Goal: Task Accomplishment & Management: Complete application form

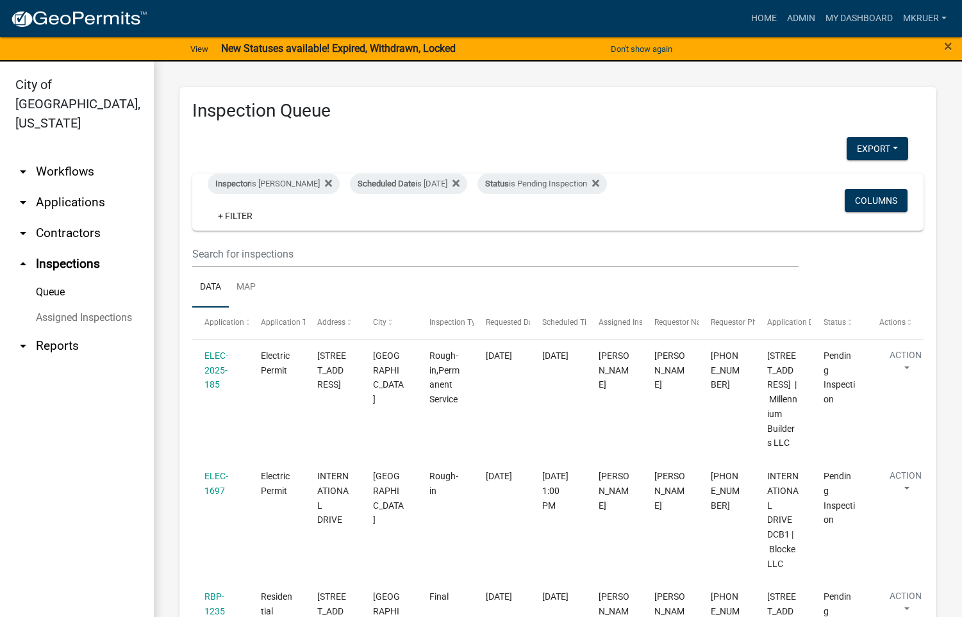
select select "3: 100"
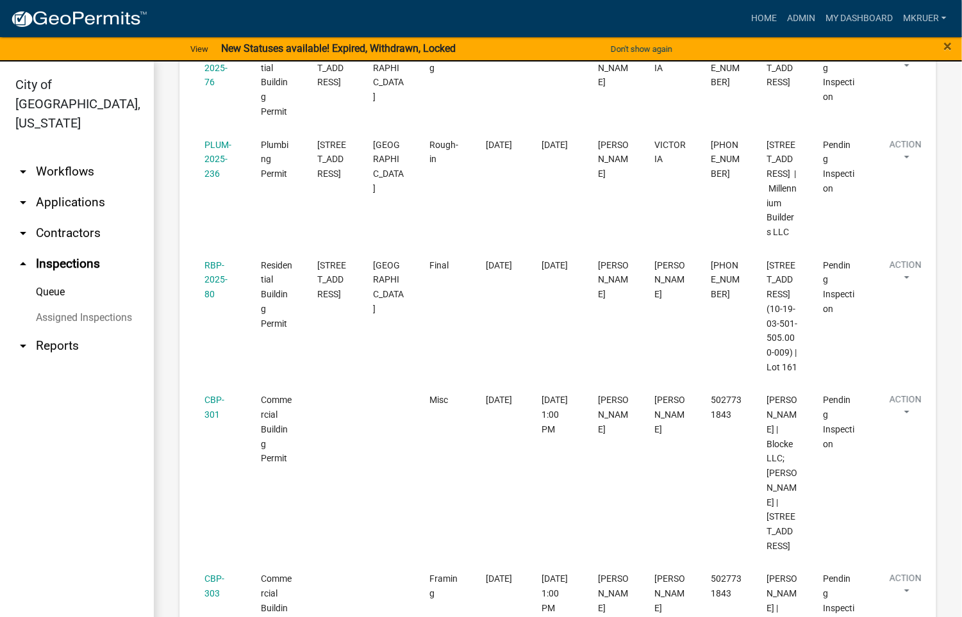
scroll to position [1634, 0]
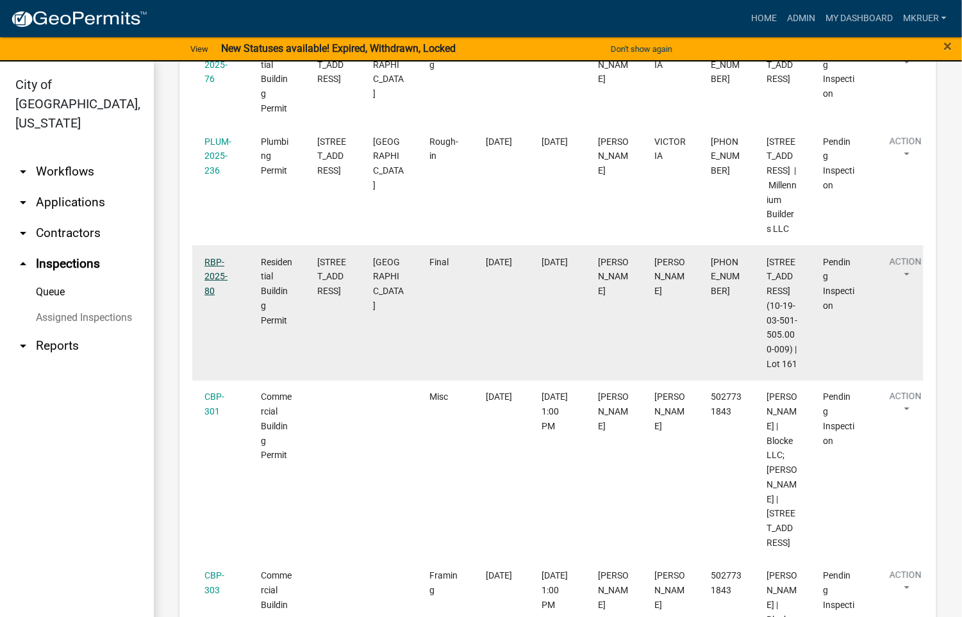
click at [214, 297] on link "RBP-2025-80" at bounding box center [215, 277] width 23 height 40
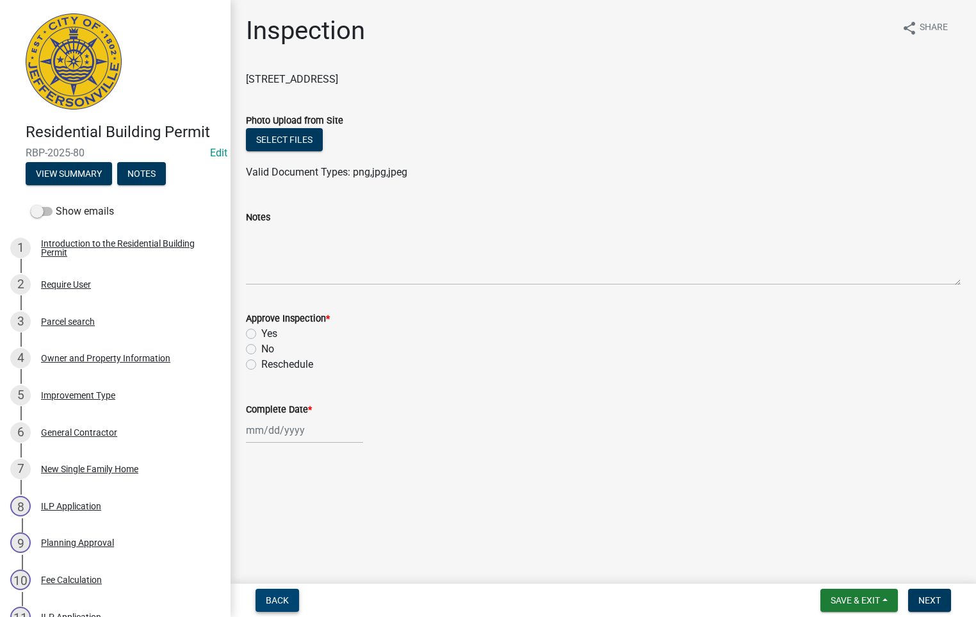
click at [277, 598] on span "Back" at bounding box center [277, 600] width 23 height 10
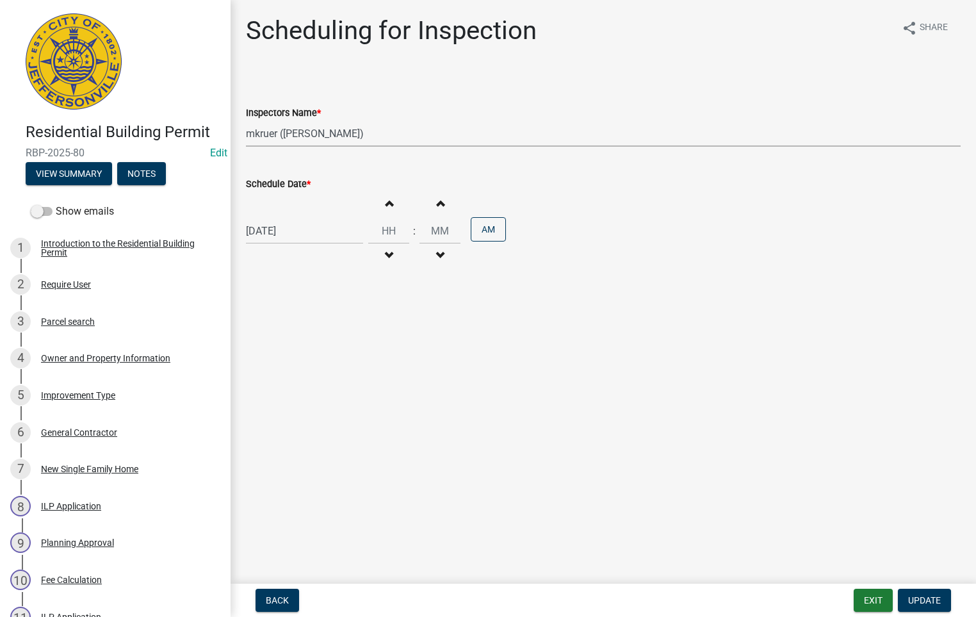
click at [285, 131] on select "Select Item... [PERSON_NAME] ([PERSON_NAME]) [PERSON_NAME] ([PERSON_NAME]) mkru…" at bounding box center [603, 133] width 715 height 26
select select "36a8b8f0-2ef8-43e9-ae06-718f51af8d36"
click at [246, 120] on select "Select Item... [PERSON_NAME] ([PERSON_NAME]) [PERSON_NAME] ([PERSON_NAME]) mkru…" at bounding box center [603, 133] width 715 height 26
click at [925, 602] on span "Update" at bounding box center [924, 600] width 33 height 10
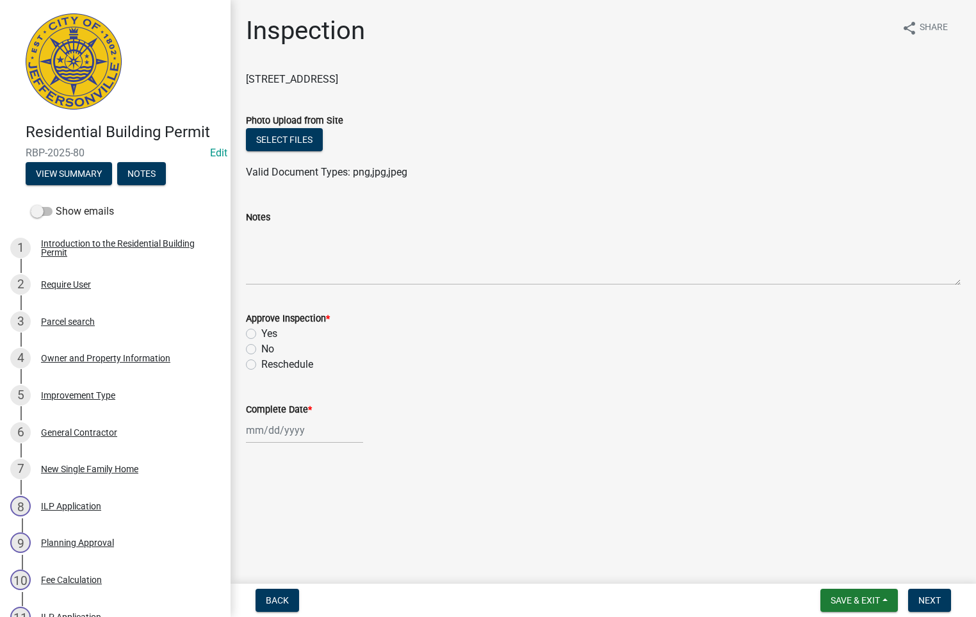
click at [261, 333] on label "Yes" at bounding box center [269, 333] width 16 height 15
click at [261, 333] on input "Yes" at bounding box center [265, 330] width 8 height 8
radio input "true"
click at [275, 433] on div at bounding box center [304, 430] width 117 height 26
select select "8"
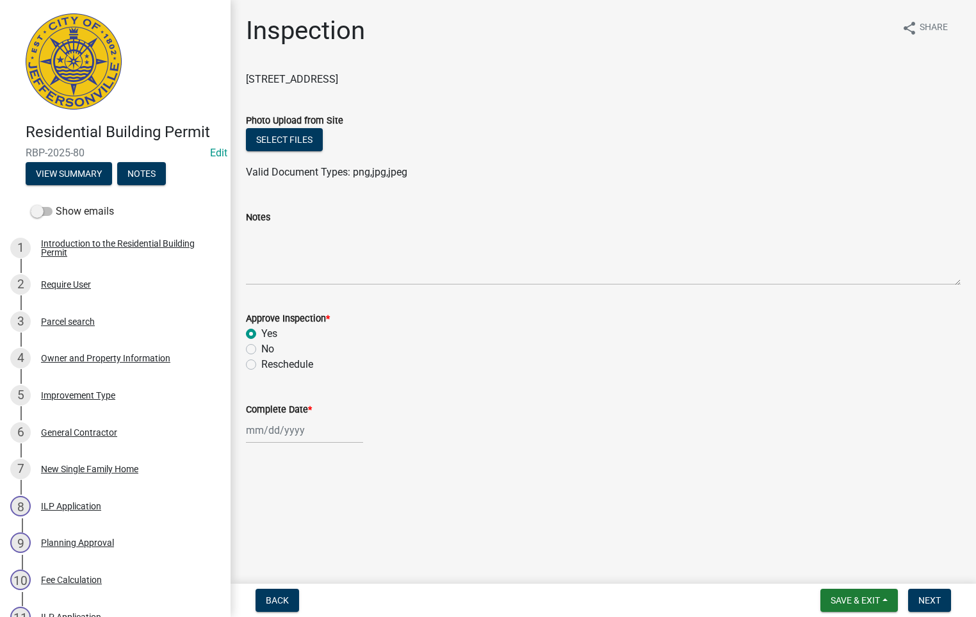
select select "2025"
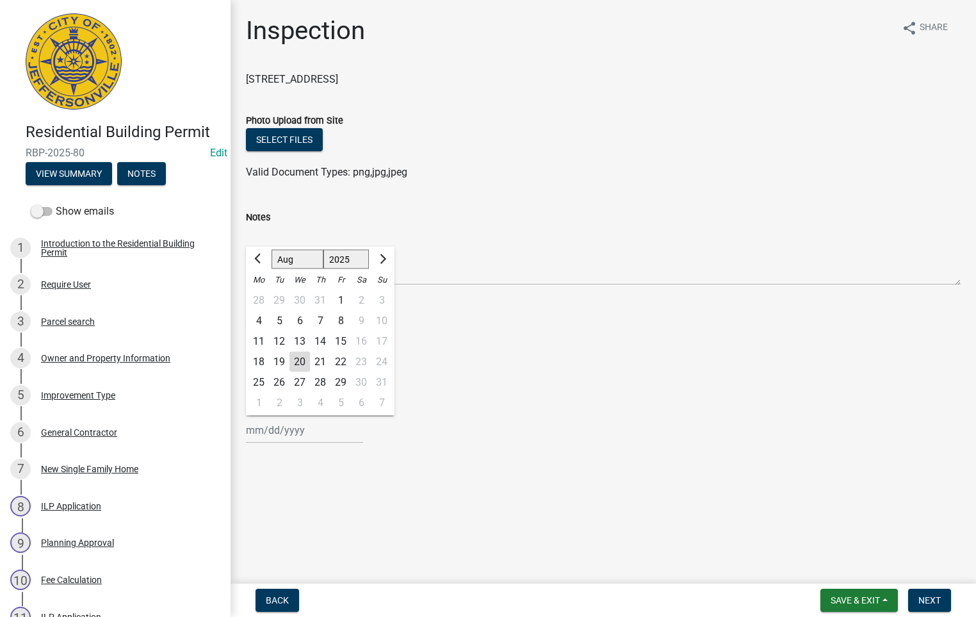
click at [293, 360] on div "20" at bounding box center [300, 362] width 21 height 21
type input "[DATE]"
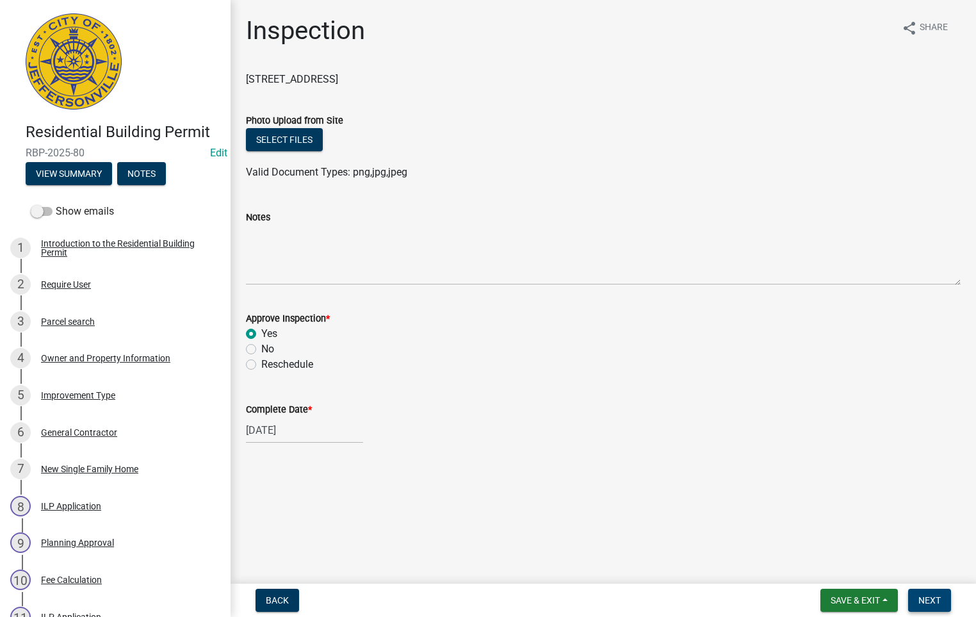
click at [921, 598] on span "Next" at bounding box center [930, 600] width 22 height 10
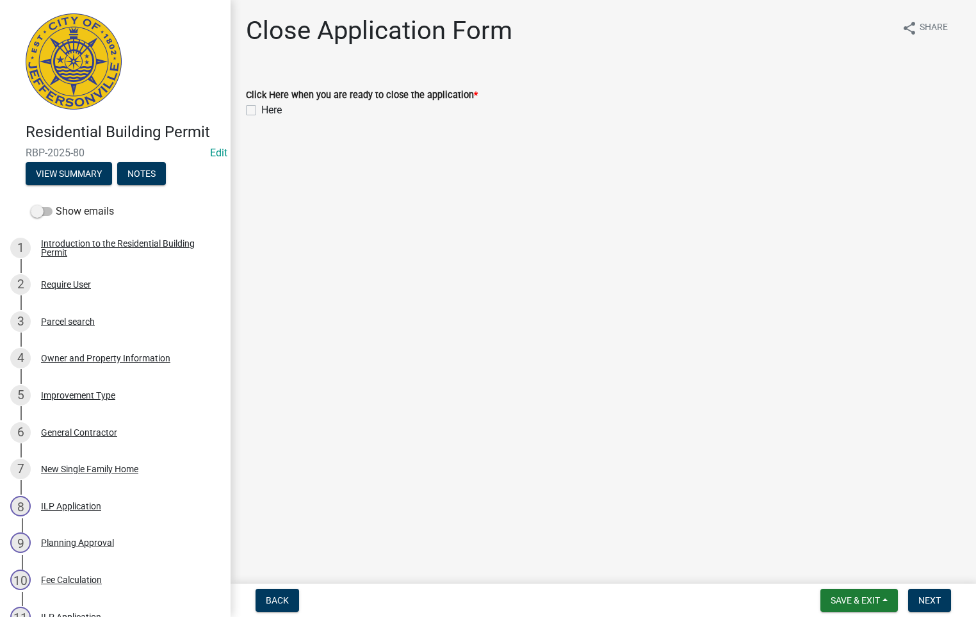
click at [261, 108] on label "Here" at bounding box center [271, 110] width 21 height 15
click at [261, 108] on input "Here" at bounding box center [265, 107] width 8 height 8
checkbox input "true"
click at [936, 602] on span "Next" at bounding box center [930, 600] width 22 height 10
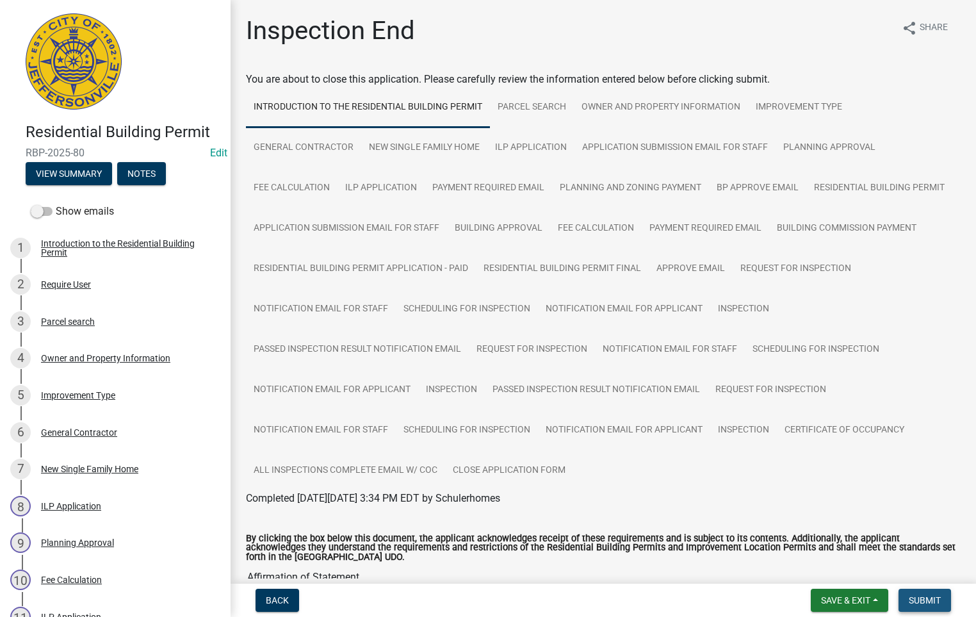
click at [919, 604] on span "Submit" at bounding box center [925, 600] width 32 height 10
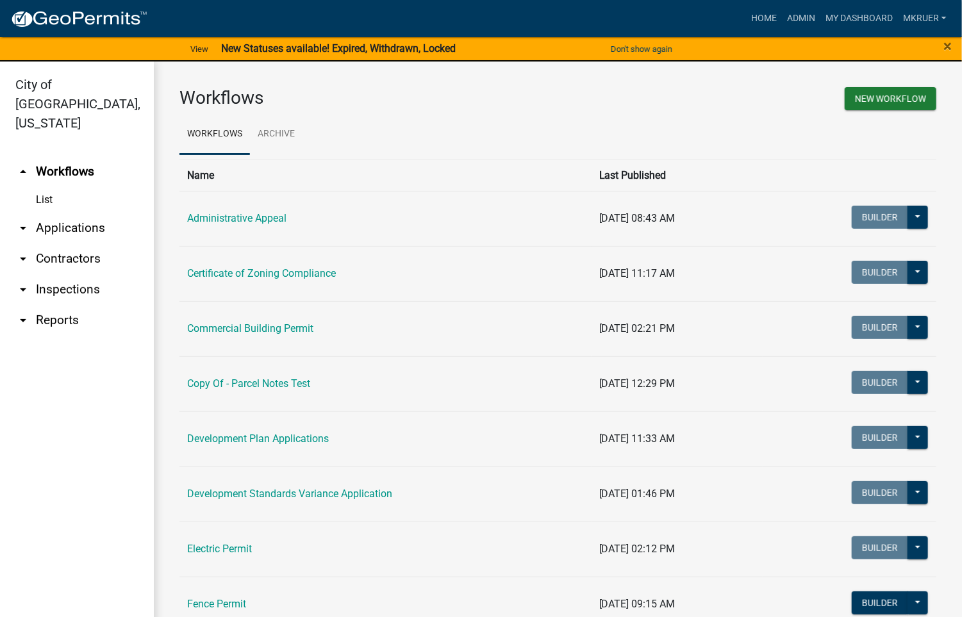
click at [65, 274] on link "arrow_drop_down Inspections" at bounding box center [77, 289] width 154 height 31
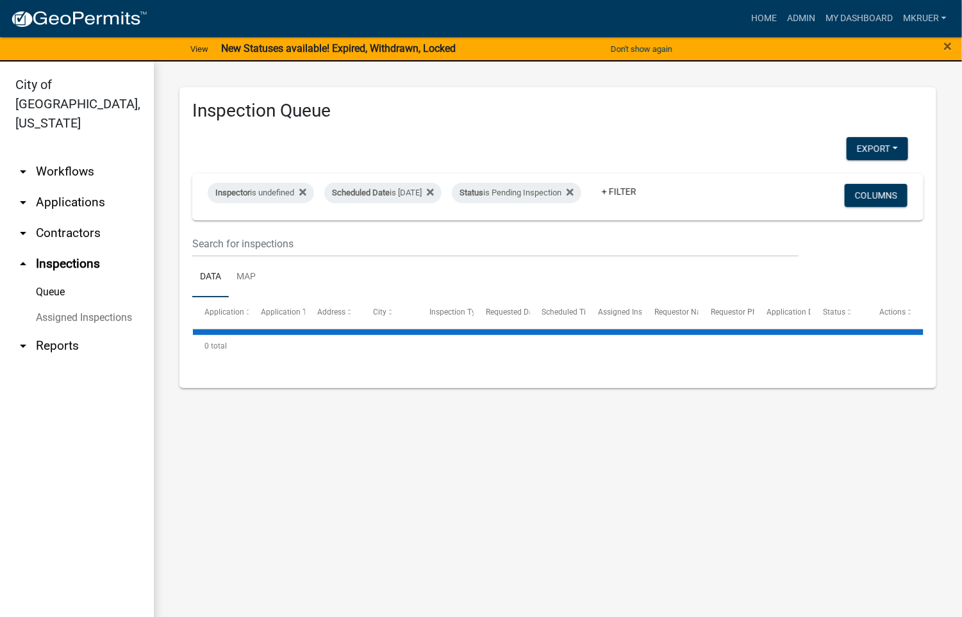
select select "3: 100"
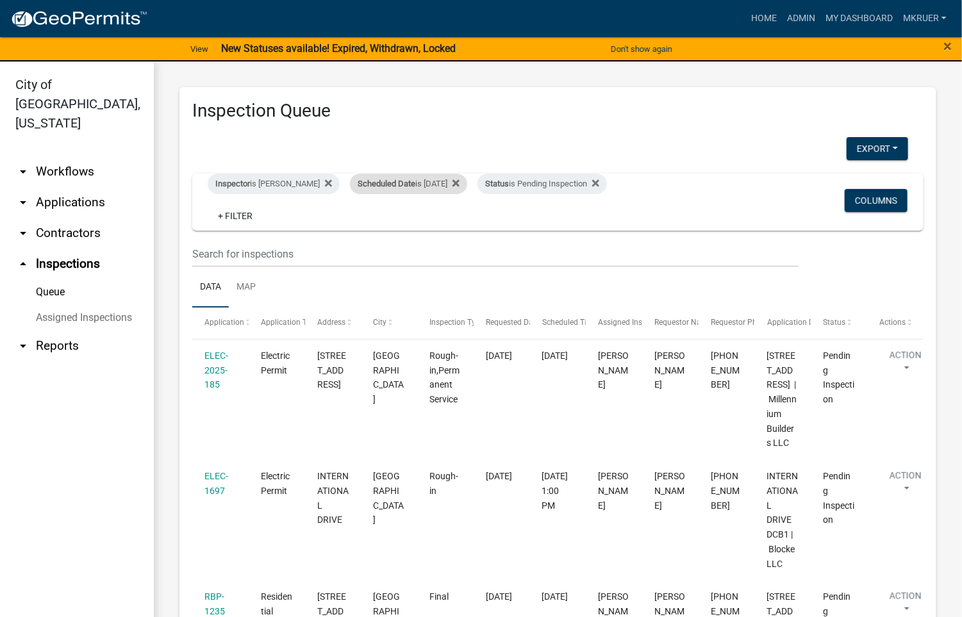
click at [445, 183] on div "Scheduled Date is 08/20/2025" at bounding box center [408, 184] width 117 height 21
click at [438, 231] on input "2025-08-20" at bounding box center [401, 231] width 90 height 26
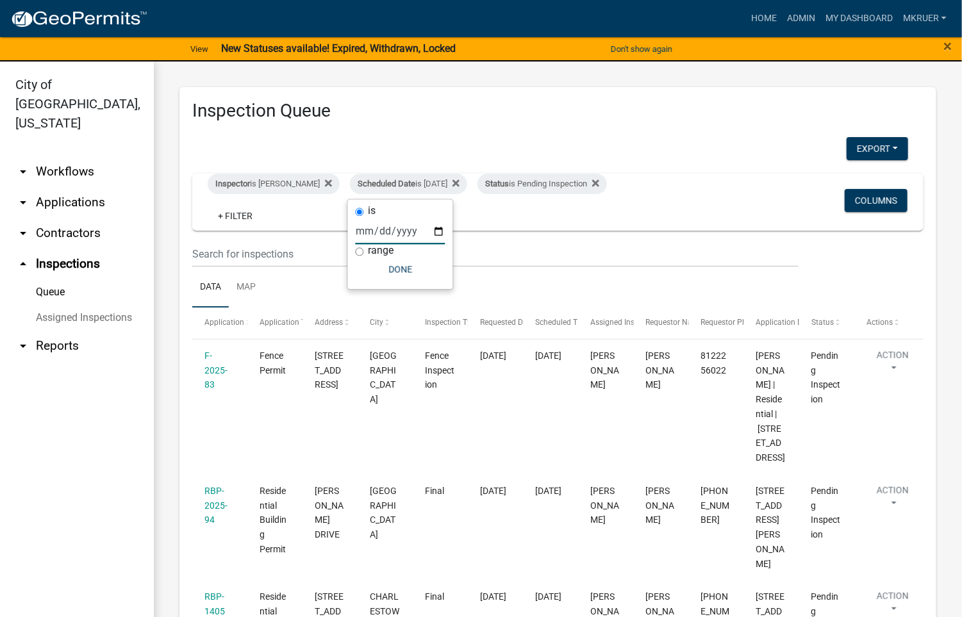
click at [435, 231] on input "2025-08-21" at bounding box center [401, 231] width 90 height 26
type input "2025-08-19"
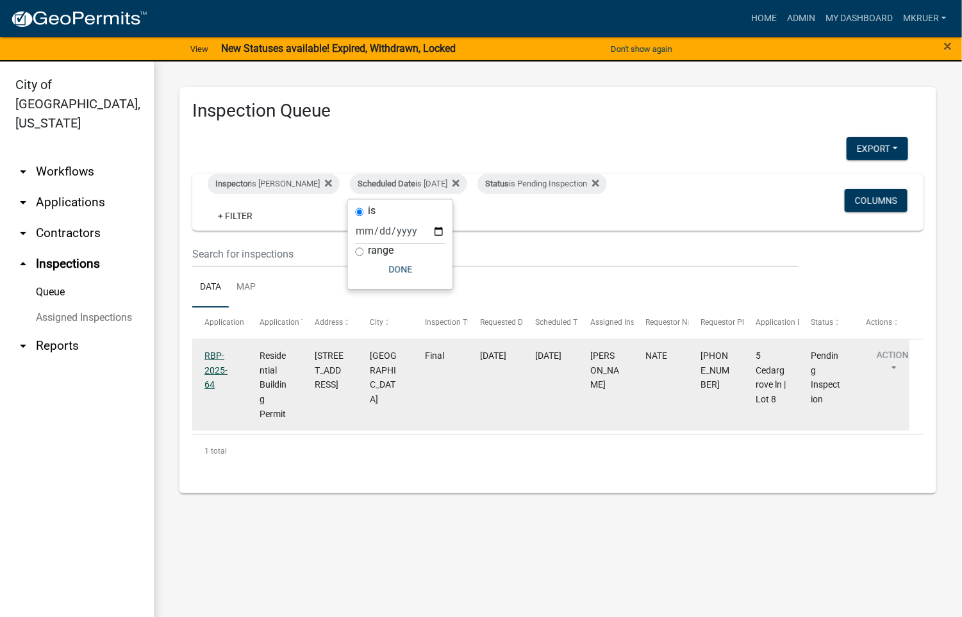
click at [211, 364] on link "RBP-2025-64" at bounding box center [215, 370] width 23 height 40
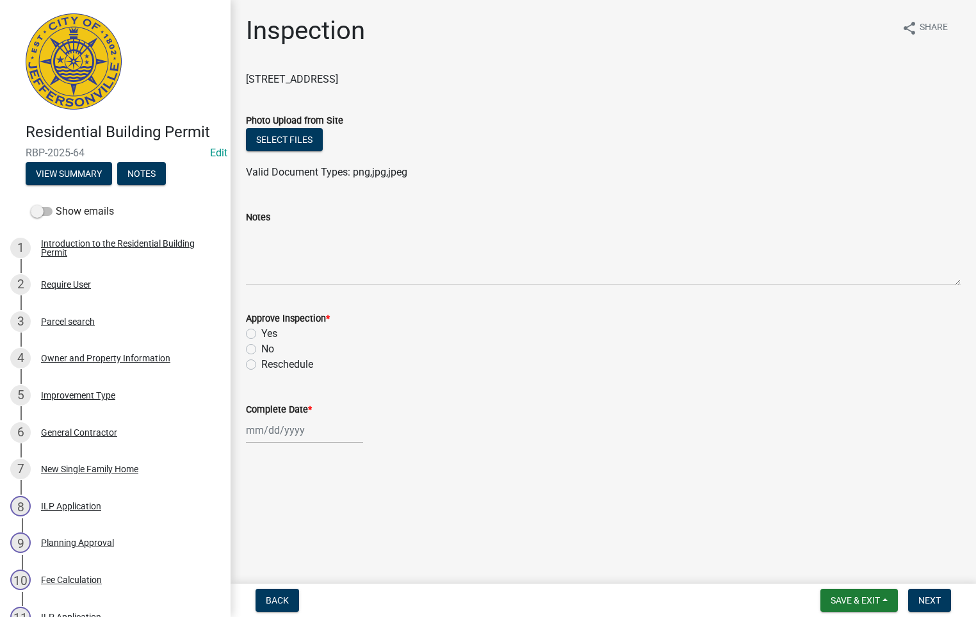
click at [261, 327] on label "Yes" at bounding box center [269, 333] width 16 height 15
click at [261, 327] on input "Yes" at bounding box center [265, 330] width 8 height 8
radio input "true"
click at [286, 429] on div at bounding box center [304, 430] width 117 height 26
select select "8"
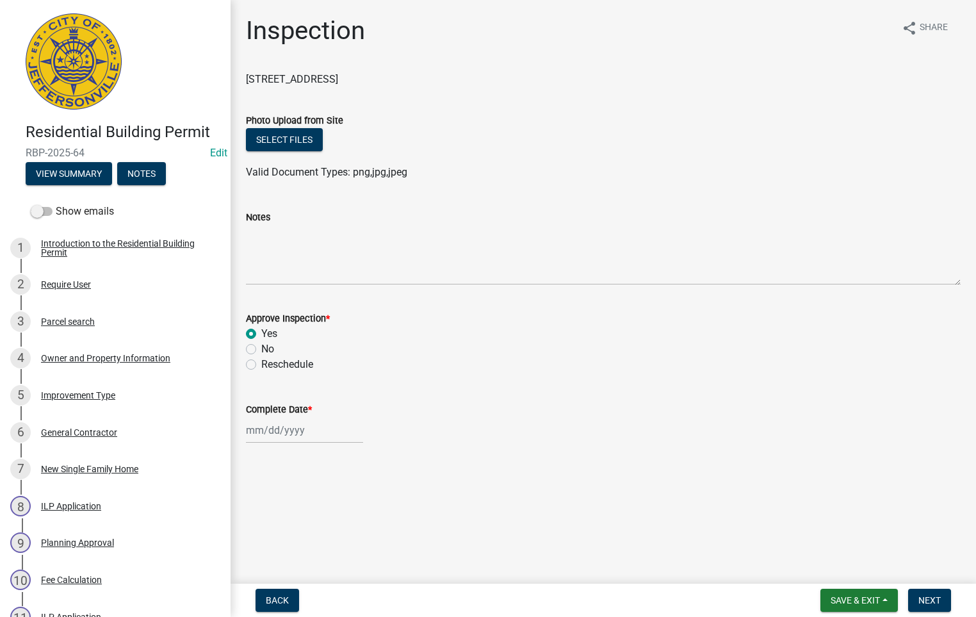
select select "2025"
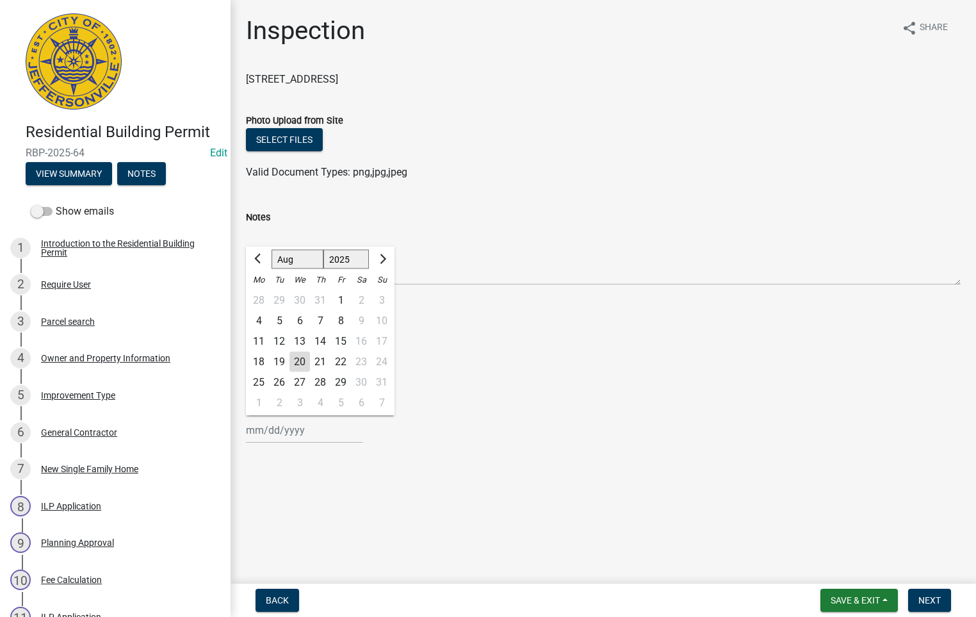
click at [297, 357] on div "20" at bounding box center [300, 362] width 21 height 21
type input "[DATE]"
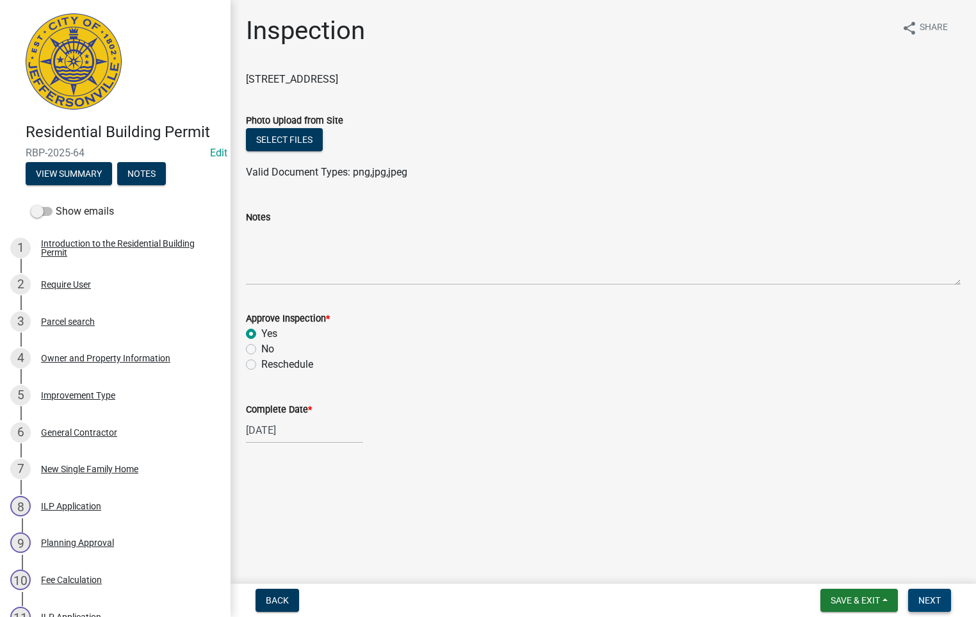
click at [931, 598] on span "Next" at bounding box center [930, 600] width 22 height 10
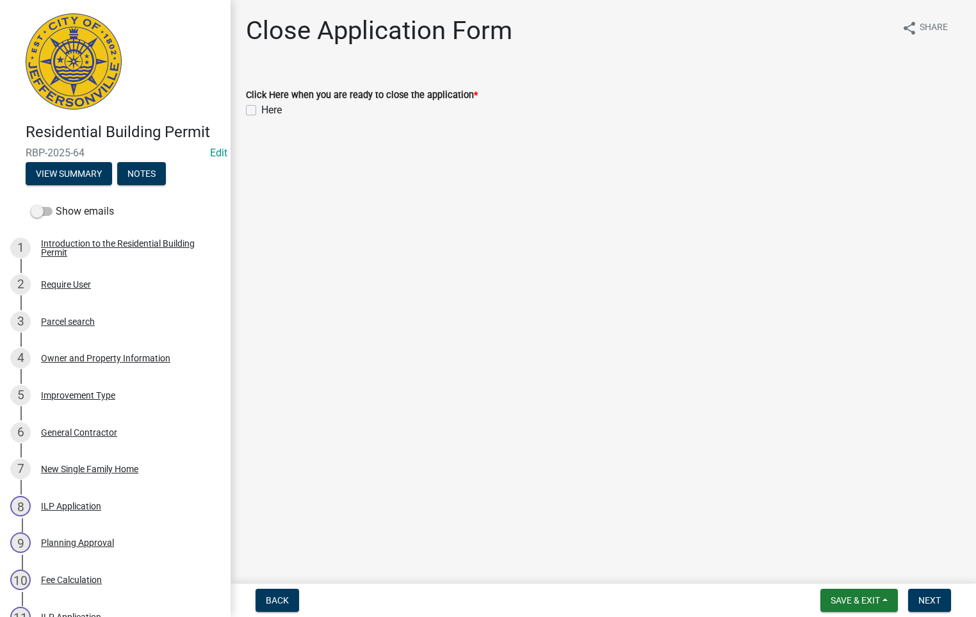
click at [261, 104] on label "Here" at bounding box center [271, 110] width 21 height 15
click at [261, 104] on input "Here" at bounding box center [265, 107] width 8 height 8
checkbox input "true"
click at [934, 596] on span "Next" at bounding box center [930, 600] width 22 height 10
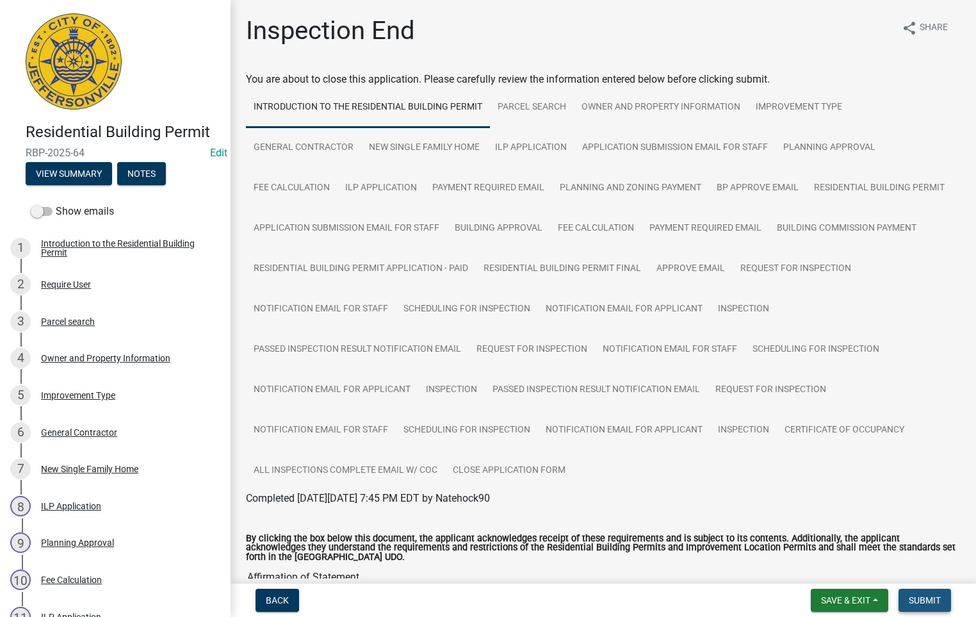
click at [921, 596] on span "Submit" at bounding box center [925, 600] width 32 height 10
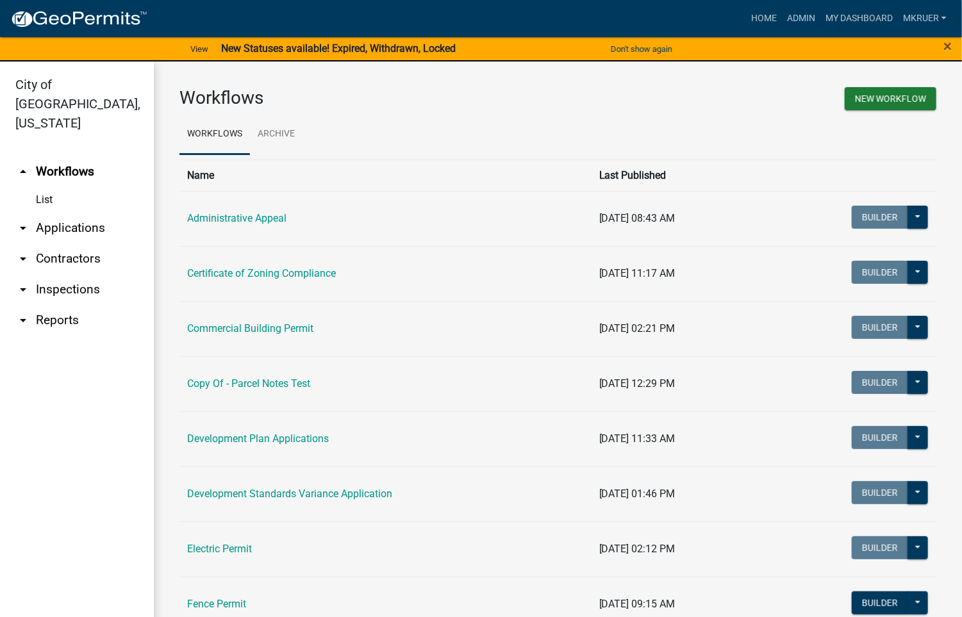
click at [60, 274] on link "arrow_drop_down Inspections" at bounding box center [77, 289] width 154 height 31
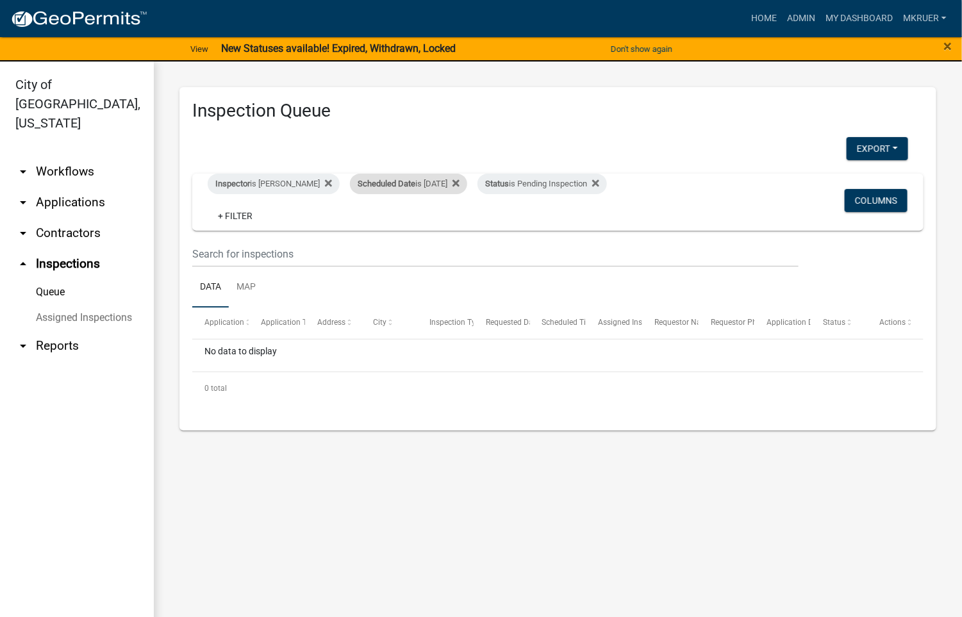
click at [435, 181] on div "Scheduled Date is 08/19/2025" at bounding box center [408, 184] width 117 height 21
click at [439, 233] on input "[DATE]" at bounding box center [401, 231] width 90 height 26
type input "[DATE]"
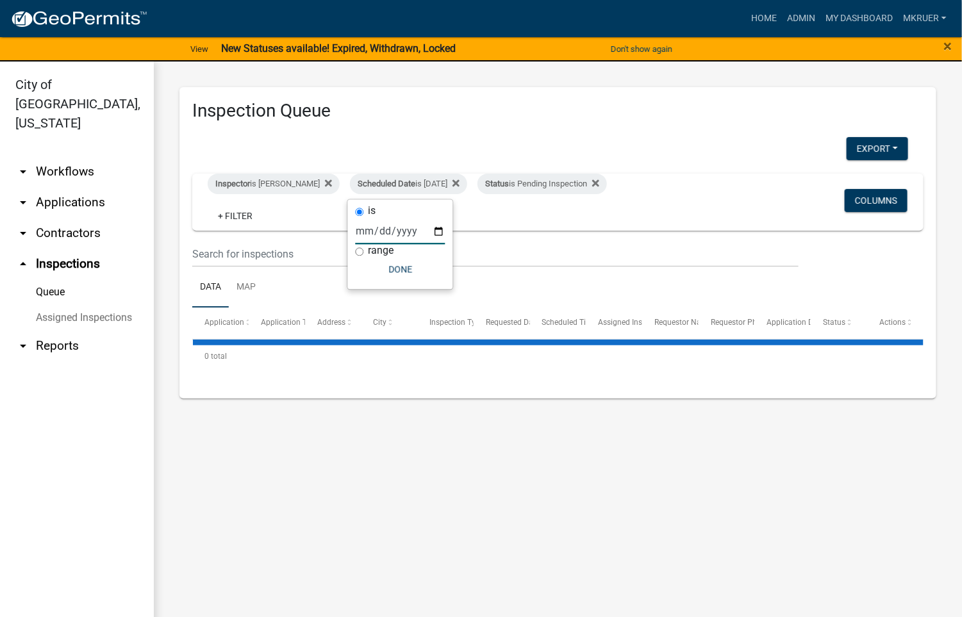
select select "3: 100"
